Goal: Task Accomplishment & Management: Manage account settings

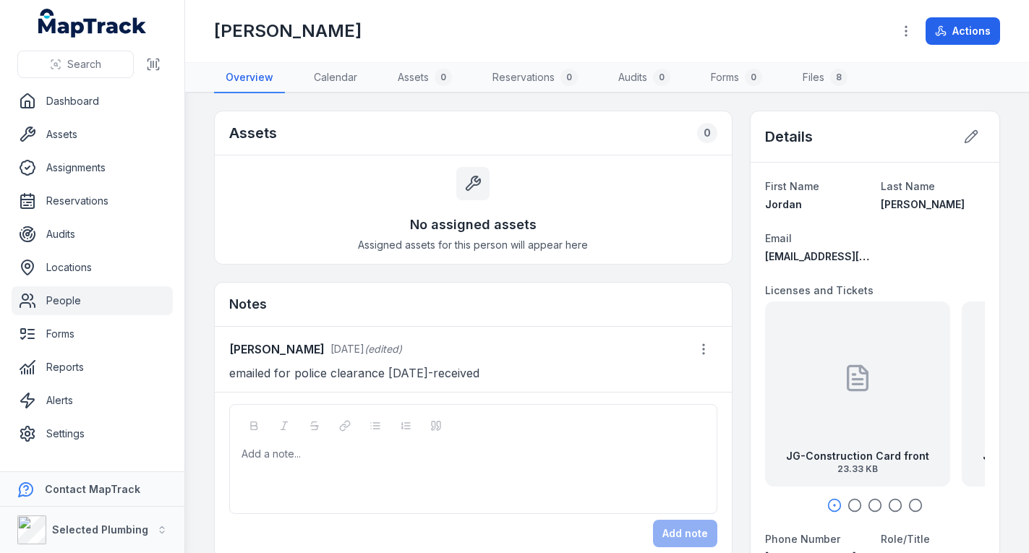
click at [75, 297] on link "People" at bounding box center [92, 300] width 161 height 29
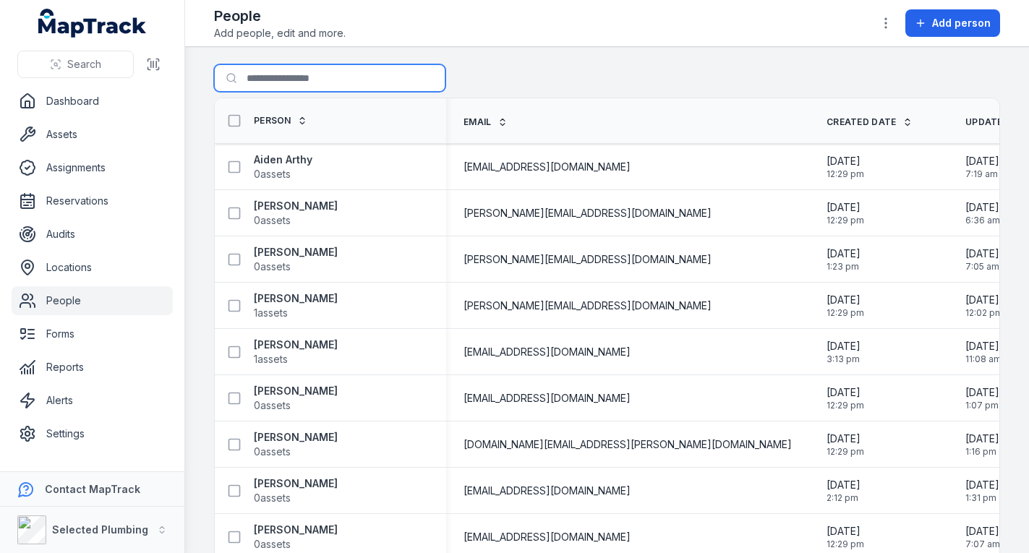
click at [280, 80] on input "Search for people" at bounding box center [330, 77] width 232 height 27
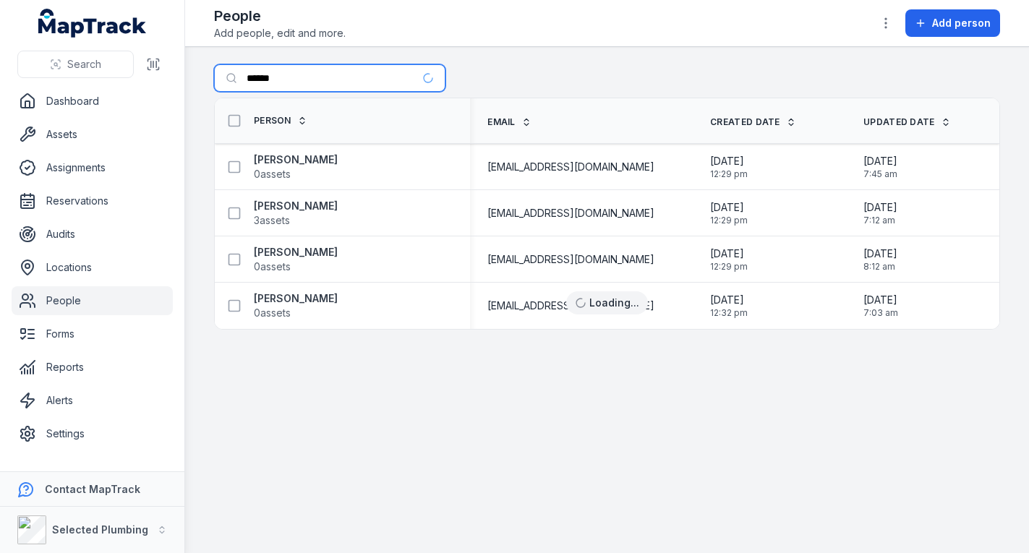
type input "******"
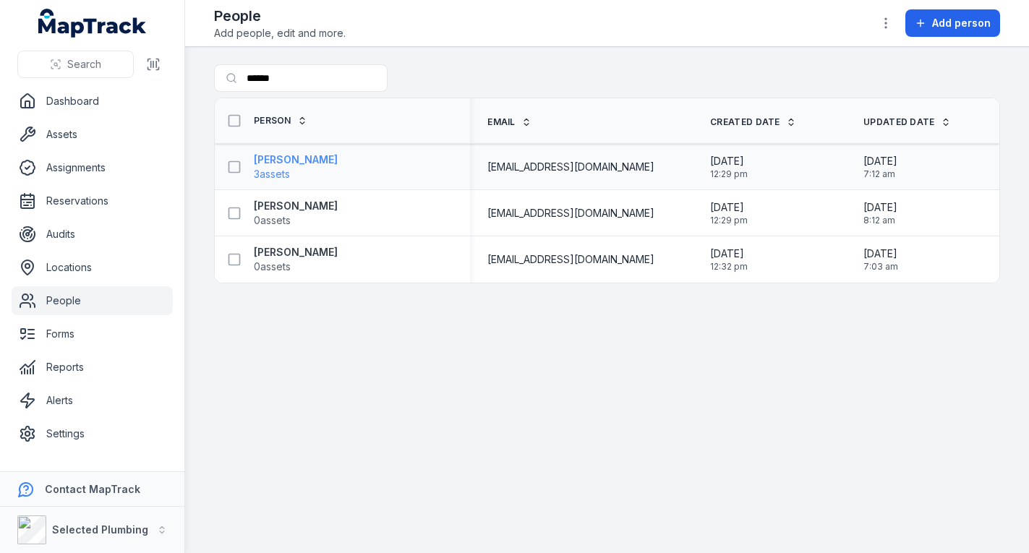
click at [278, 166] on strong "[PERSON_NAME]" at bounding box center [296, 160] width 84 height 14
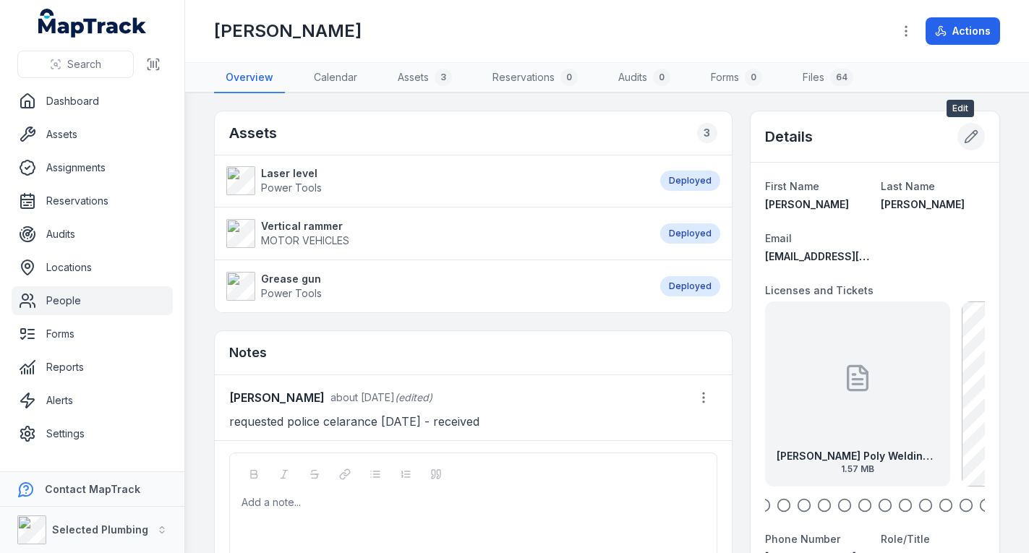
click at [966, 135] on icon at bounding box center [972, 137] width 12 height 12
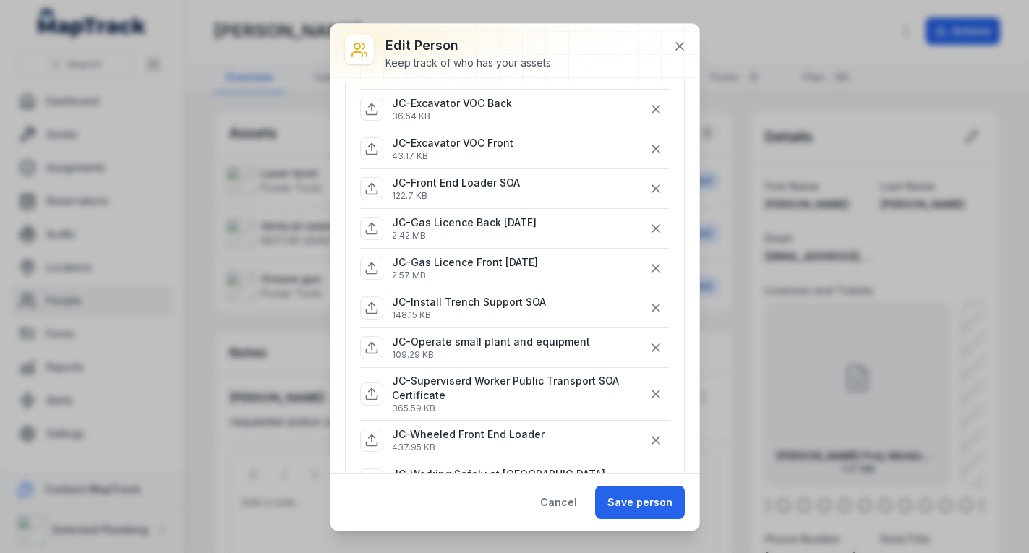
scroll to position [298, 0]
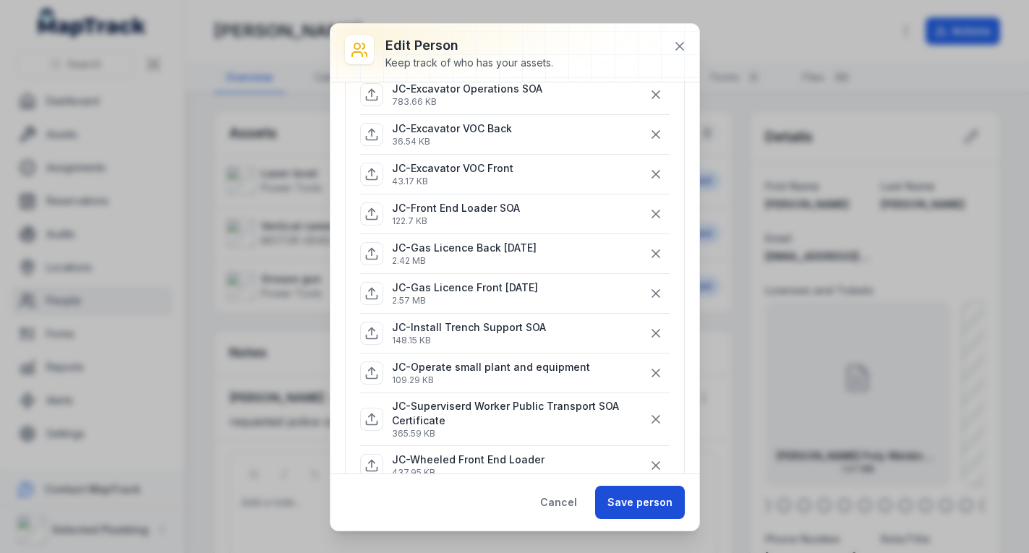
click at [625, 498] on button "Save person" at bounding box center [640, 502] width 90 height 33
